Goal: Information Seeking & Learning: Learn about a topic

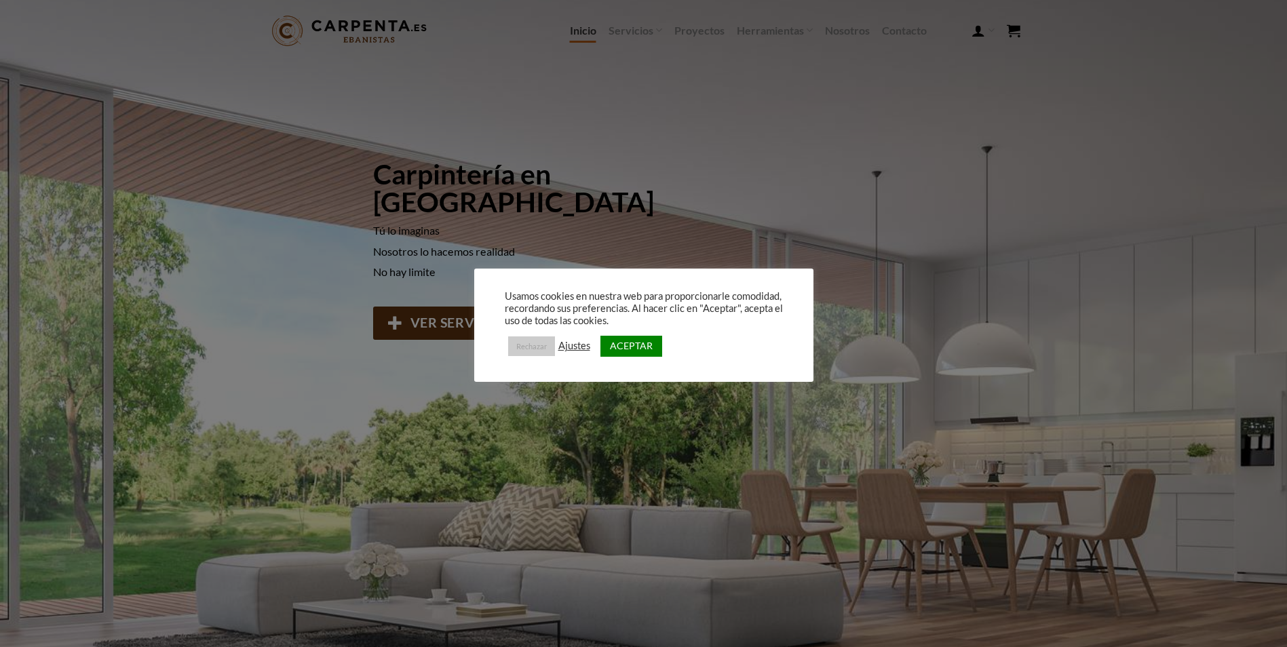
click at [526, 344] on link "Rechazar" at bounding box center [531, 346] width 47 height 20
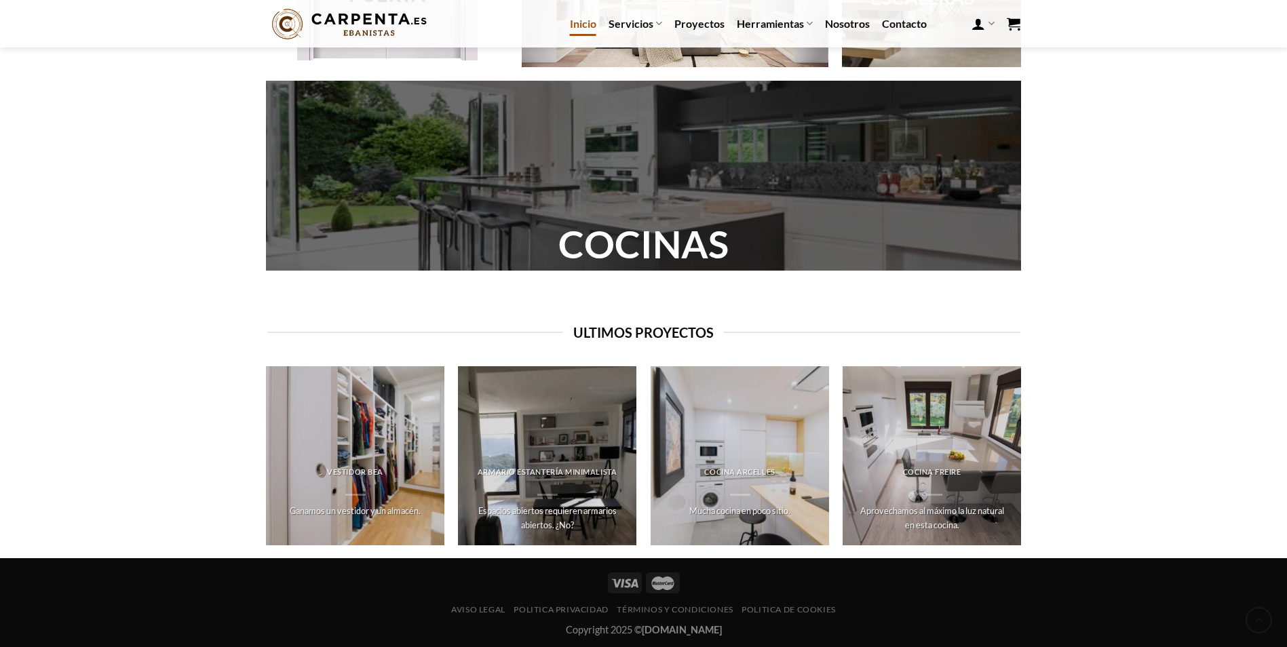
scroll to position [1303, 0]
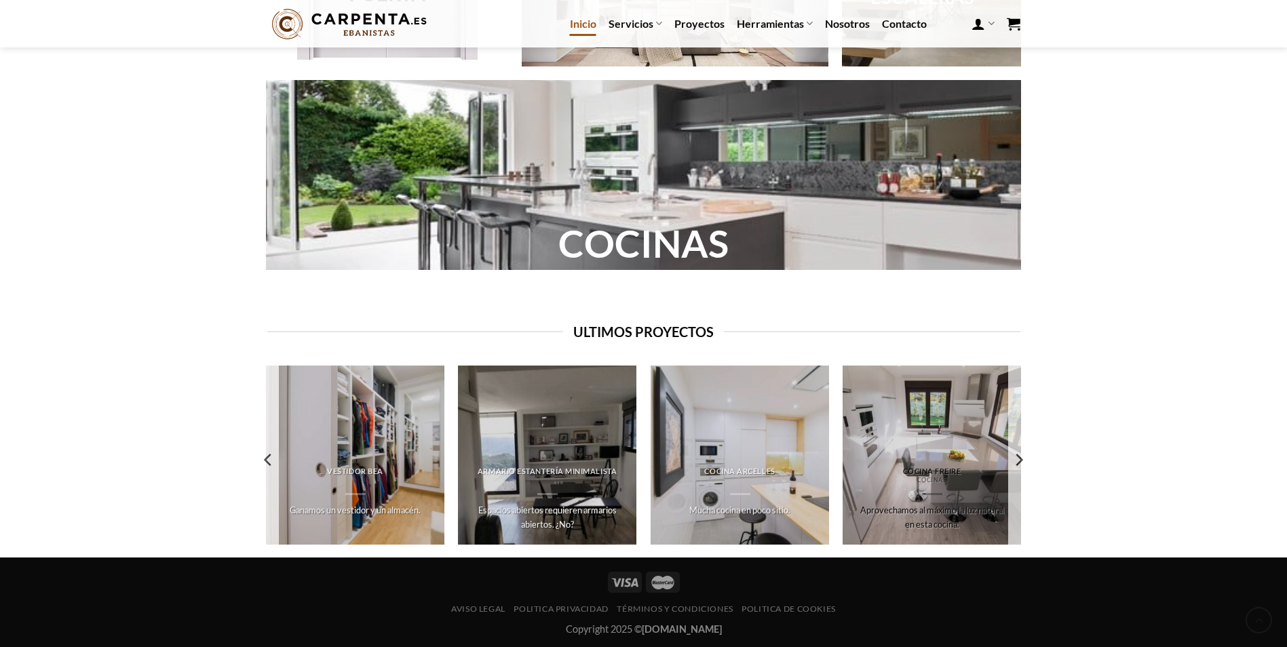
click at [943, 465] on div "Cocina Freire Cocinas Aprovechamos al máximo la luz natural en esta cocina." at bounding box center [931, 502] width 179 height 85
click at [936, 473] on h6 "Cocina Freire" at bounding box center [931, 471] width 153 height 9
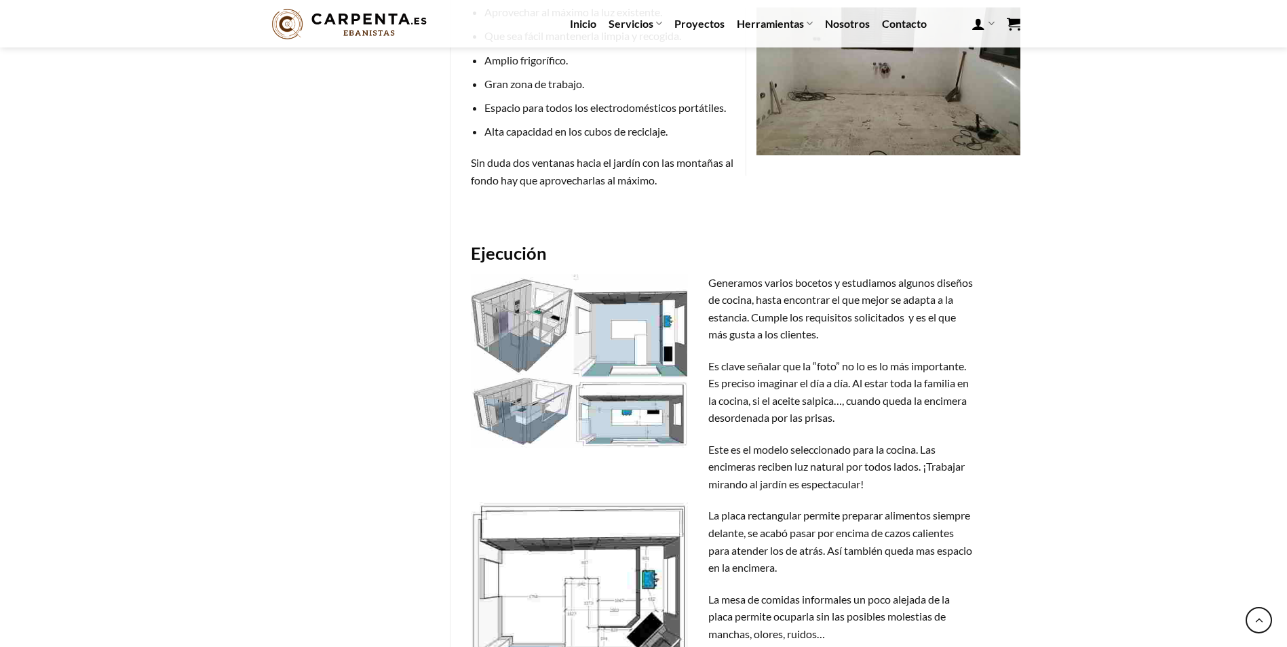
scroll to position [1017, 0]
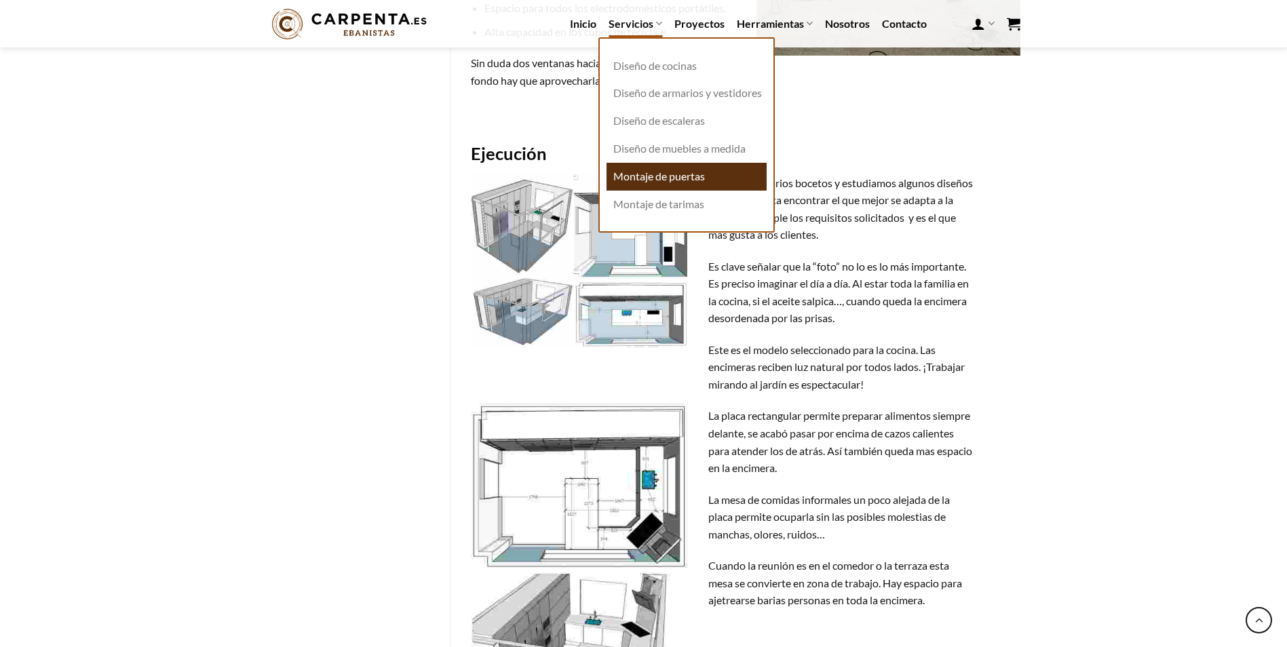
click at [673, 186] on link "Montaje de puertas" at bounding box center [686, 177] width 160 height 28
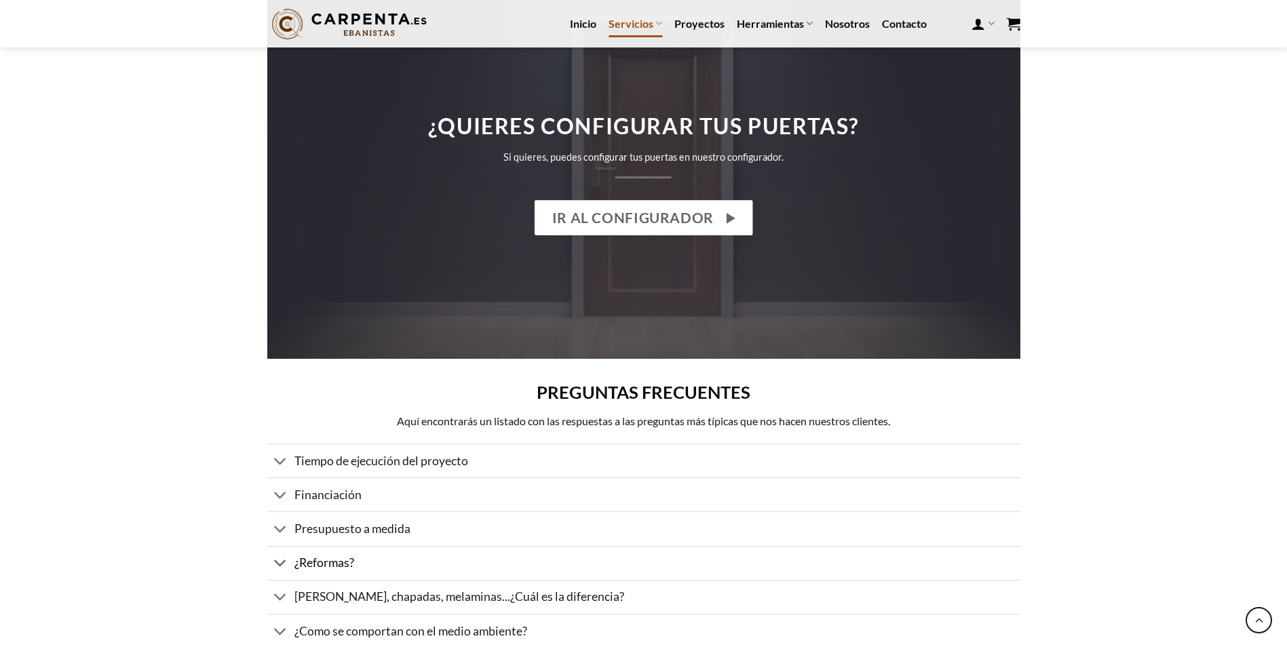
scroll to position [1696, 0]
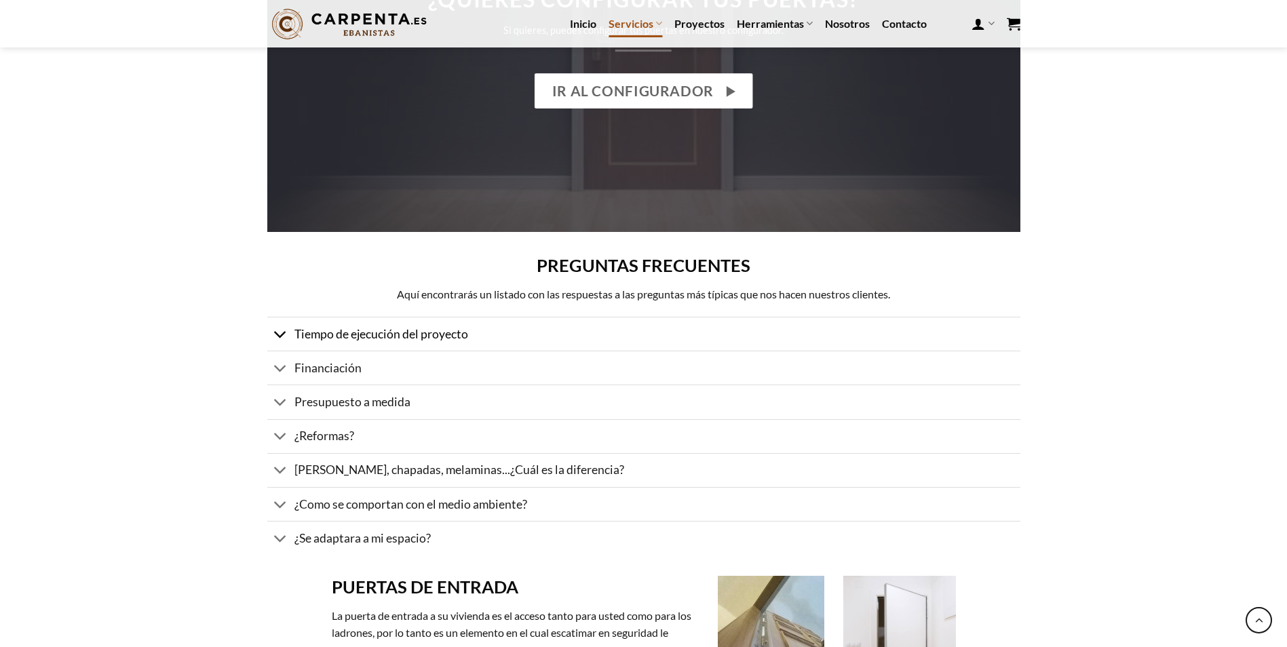
click at [280, 336] on icon at bounding box center [280, 334] width 14 height 25
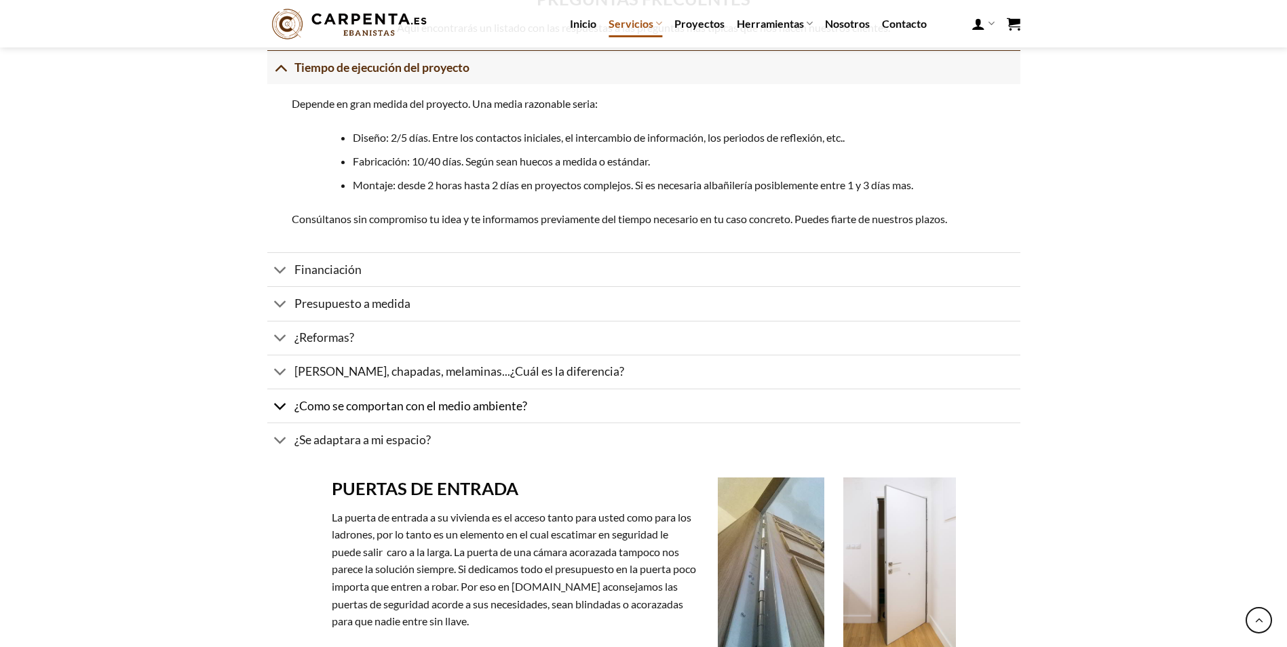
scroll to position [1967, 0]
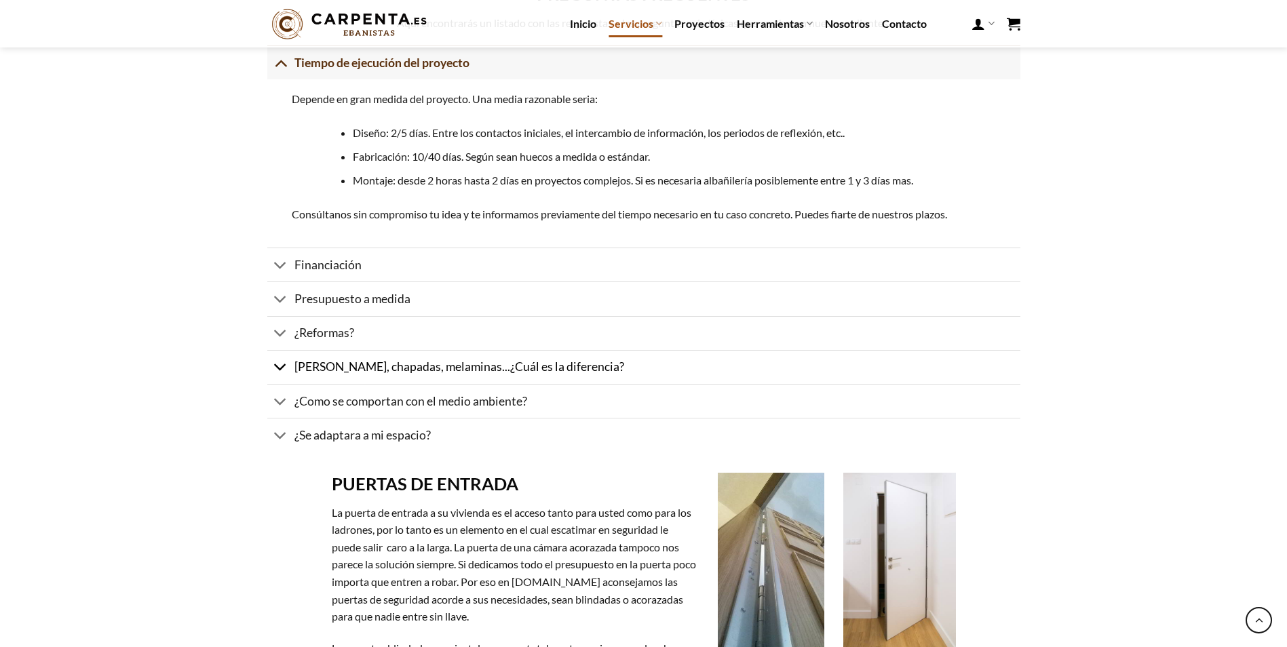
click at [286, 370] on icon at bounding box center [280, 367] width 14 height 25
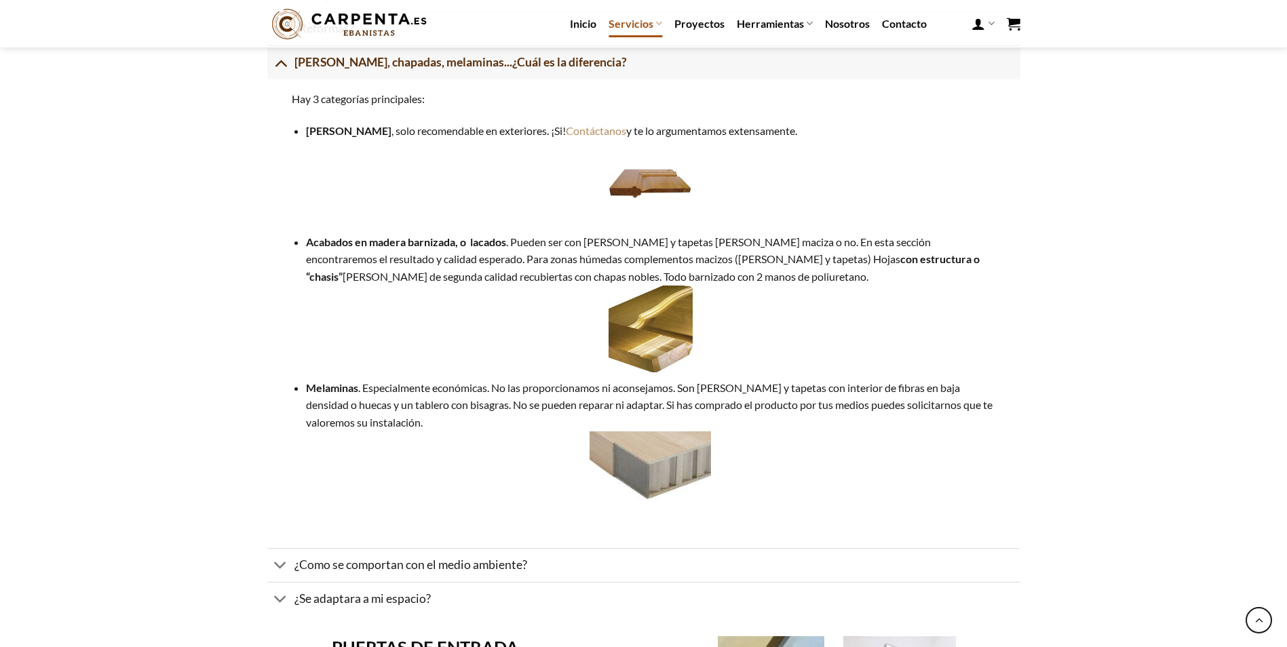
scroll to position [2103, 0]
click at [651, 347] on img at bounding box center [650, 330] width 84 height 88
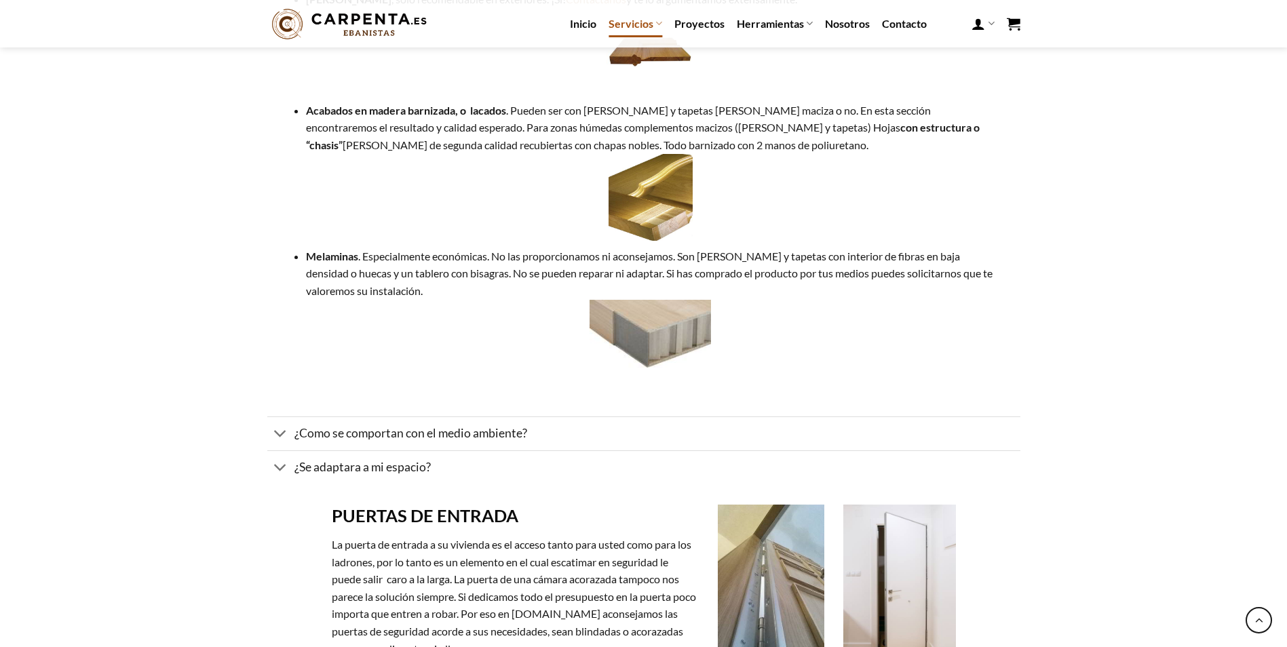
scroll to position [2238, 0]
